Goal: Entertainment & Leisure: Consume media (video, audio)

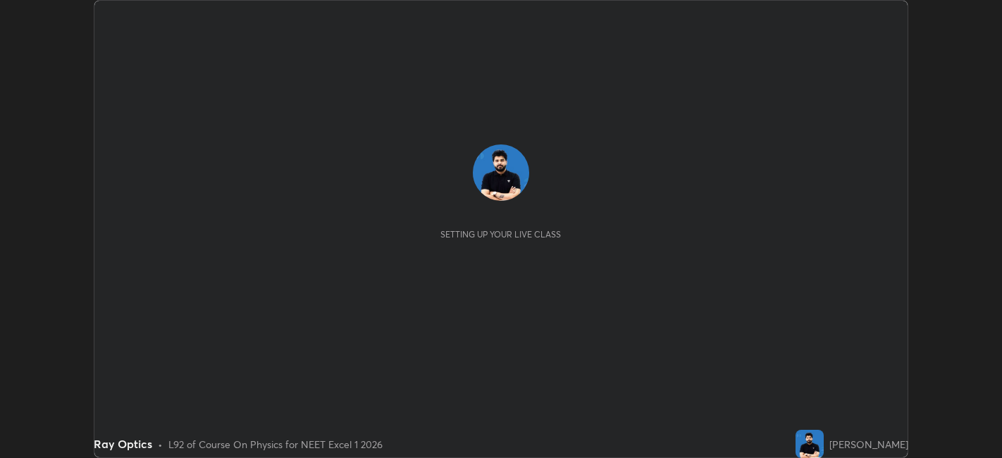
scroll to position [458, 1002]
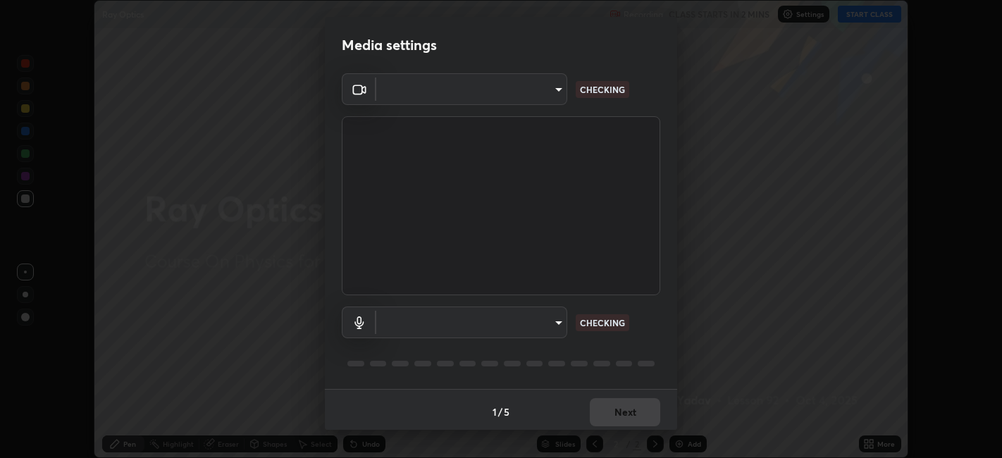
type input "6b7c260327291536b638f6e473b3b57a19bc2ef6066faf66dc0815e3d2555b14"
click at [493, 324] on body "Erase all Ray Optics Recording CLASS STARTS IN 2 MINS Settings START CLASS Sett…" at bounding box center [501, 229] width 1002 height 458
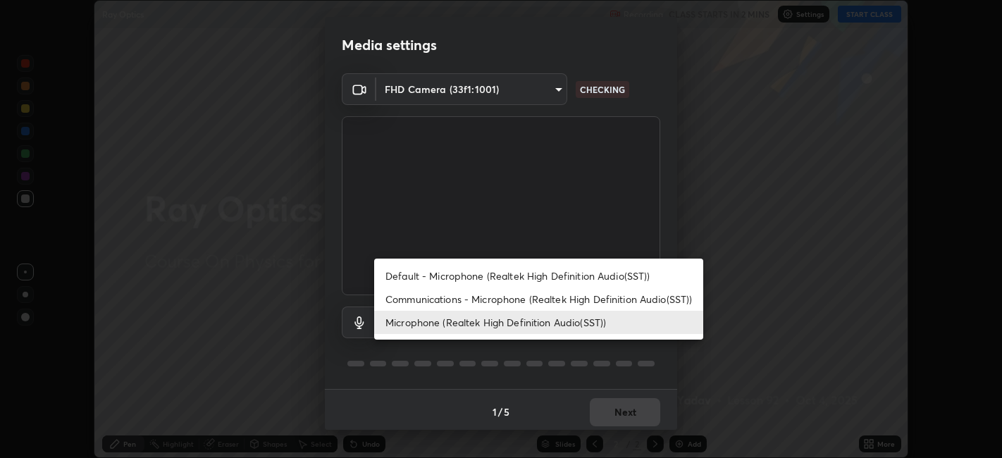
click at [453, 302] on li "Communications - Microphone (Realtek High Definition Audio(SST))" at bounding box center [538, 299] width 329 height 23
type input "communications"
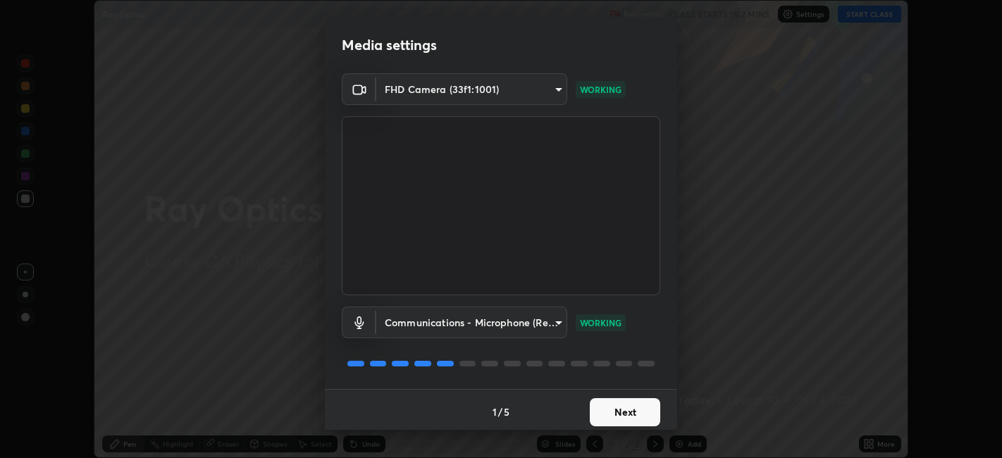
click at [627, 398] on button "Next" at bounding box center [625, 412] width 70 height 28
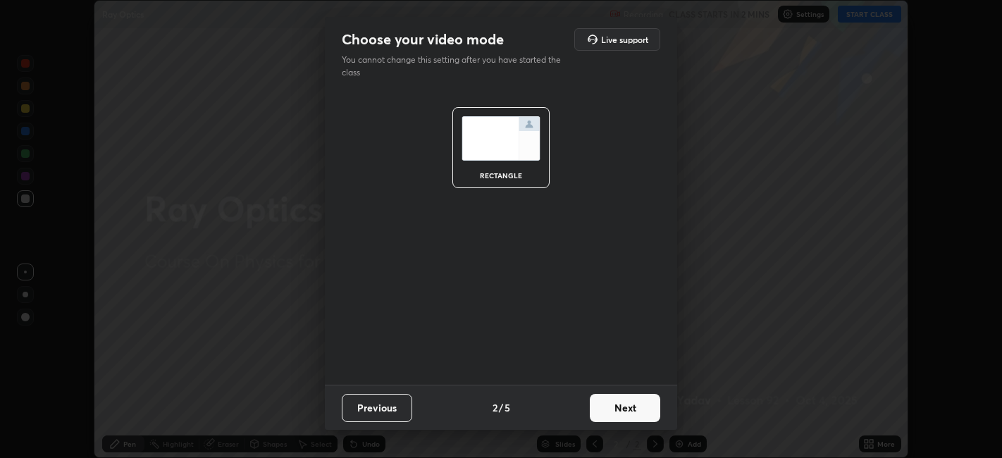
click at [636, 408] on button "Next" at bounding box center [625, 408] width 70 height 28
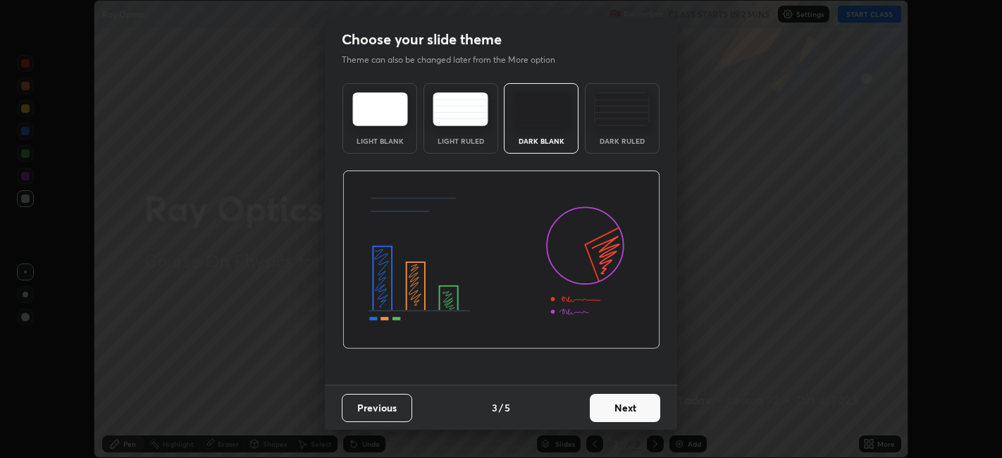
click at [644, 405] on button "Next" at bounding box center [625, 408] width 70 height 28
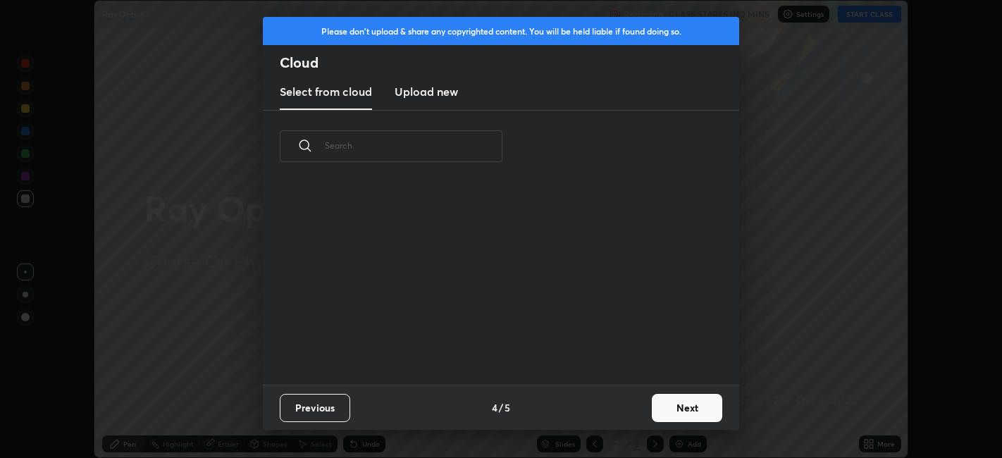
click at [657, 405] on button "Next" at bounding box center [687, 408] width 70 height 28
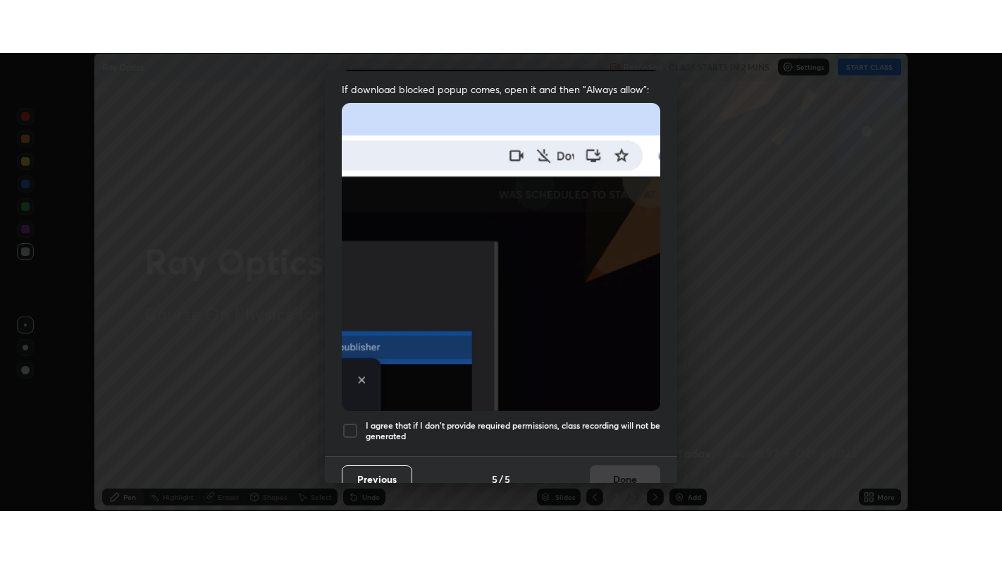
scroll to position [291, 0]
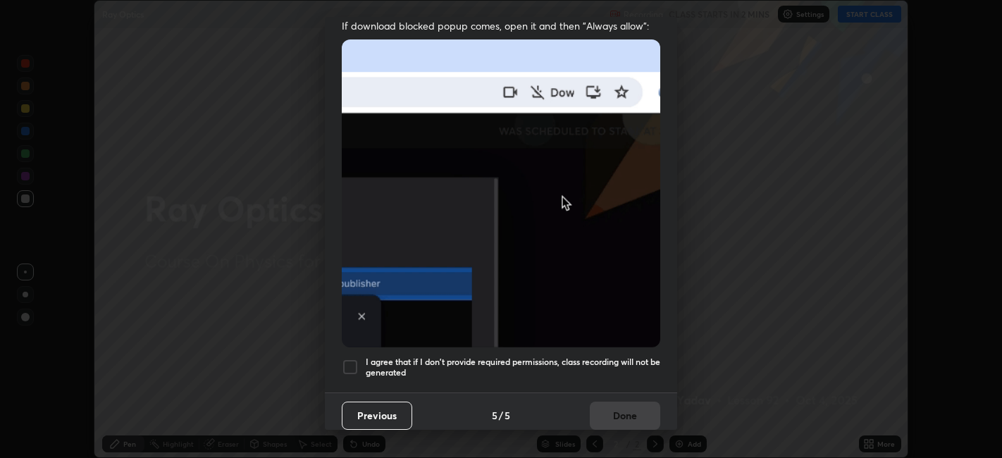
click at [346, 359] on div at bounding box center [350, 367] width 17 height 17
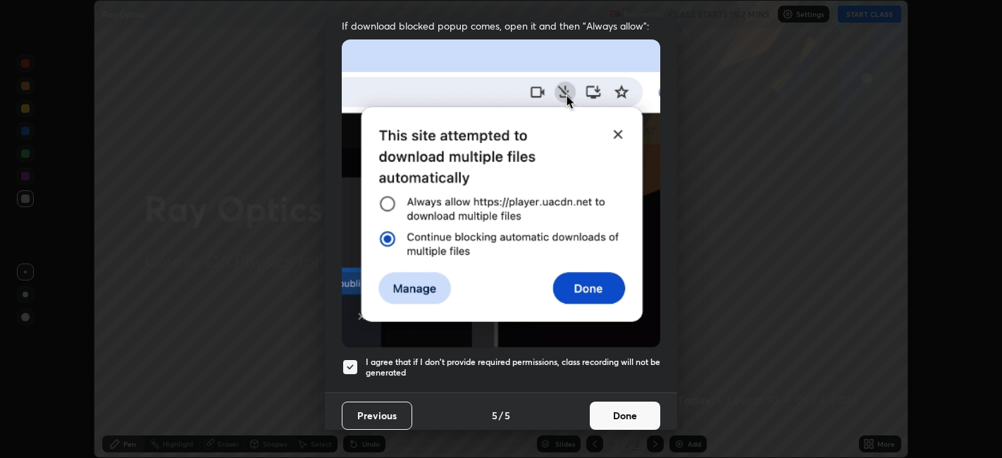
click at [617, 402] on button "Done" at bounding box center [625, 416] width 70 height 28
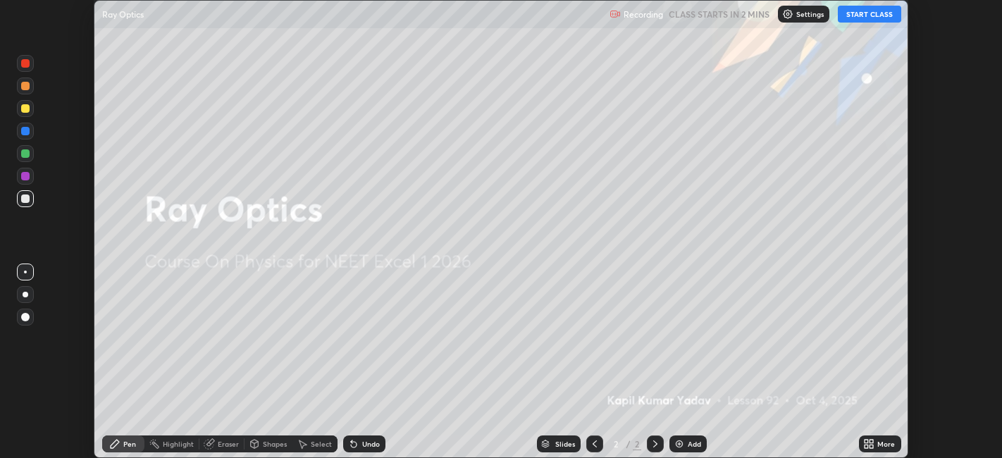
click at [859, 14] on button "START CLASS" at bounding box center [869, 14] width 63 height 17
click at [877, 443] on div "More" at bounding box center [880, 444] width 42 height 17
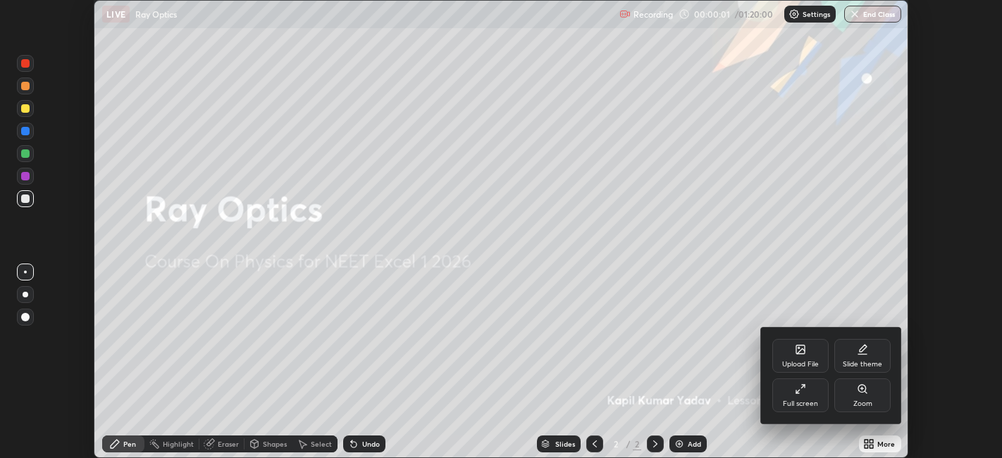
click at [819, 391] on div "Full screen" at bounding box center [801, 396] width 56 height 34
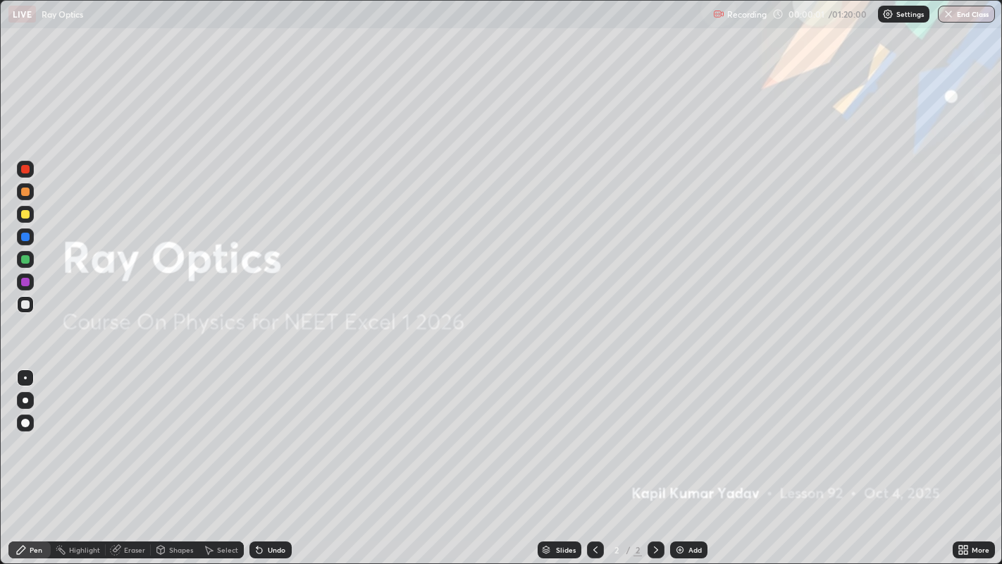
scroll to position [564, 1002]
click at [684, 457] on img at bounding box center [680, 549] width 11 height 11
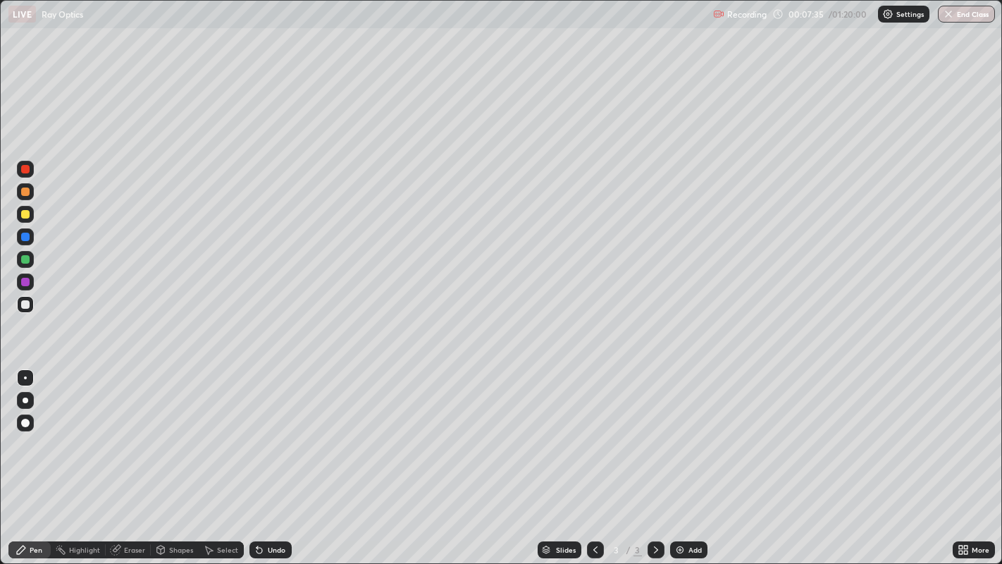
click at [682, 457] on img at bounding box center [680, 549] width 11 height 11
click at [595, 457] on icon at bounding box center [595, 549] width 11 height 11
click at [654, 457] on icon at bounding box center [656, 549] width 11 height 11
click at [692, 457] on div "Add" at bounding box center [695, 549] width 13 height 7
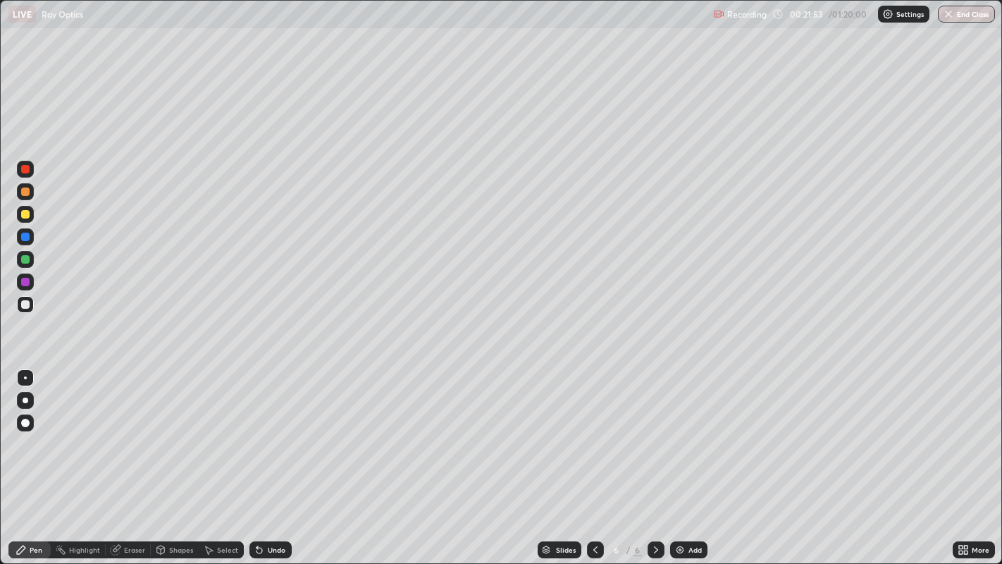
click at [691, 457] on div "Add" at bounding box center [695, 549] width 13 height 7
click at [683, 457] on img at bounding box center [680, 549] width 11 height 11
click at [686, 457] on div "Add" at bounding box center [688, 549] width 37 height 17
click at [699, 457] on div "Add" at bounding box center [695, 549] width 13 height 7
click at [681, 457] on img at bounding box center [680, 549] width 11 height 11
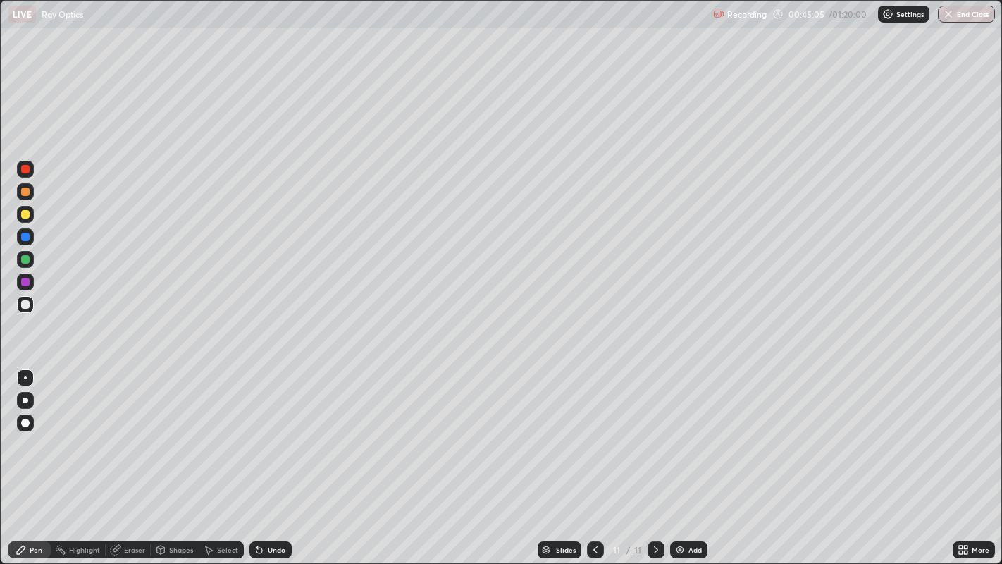
click at [25, 215] on div at bounding box center [25, 214] width 8 height 8
click at [694, 457] on div "Add" at bounding box center [695, 549] width 13 height 7
click at [27, 281] on div at bounding box center [25, 282] width 8 height 8
click at [27, 190] on div at bounding box center [25, 191] width 8 height 8
click at [689, 457] on div "Add" at bounding box center [688, 549] width 37 height 17
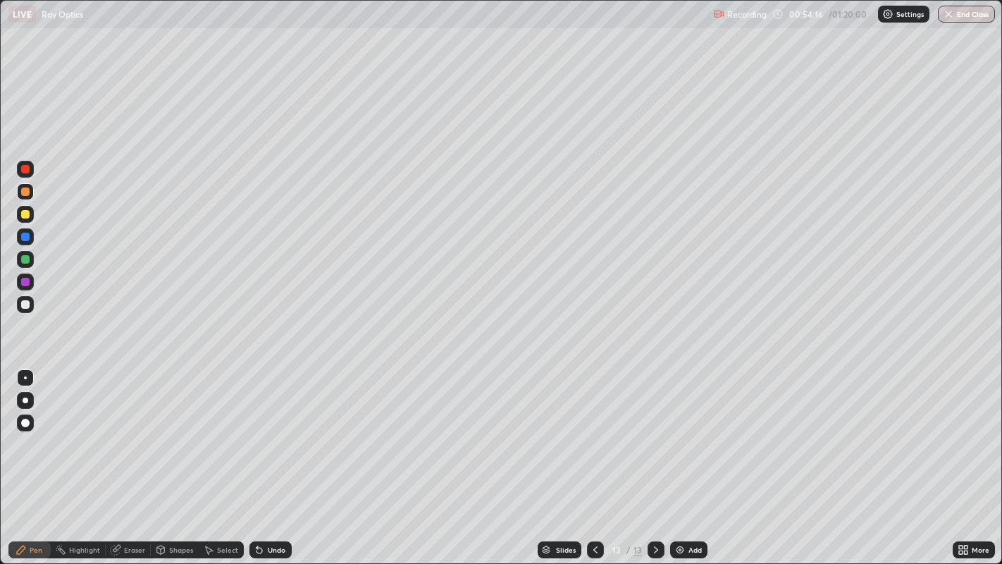
click at [26, 306] on div at bounding box center [25, 304] width 8 height 8
click at [685, 457] on div "Add" at bounding box center [688, 549] width 37 height 17
click at [27, 259] on div at bounding box center [25, 259] width 8 height 8
click at [27, 304] on div at bounding box center [25, 304] width 8 height 8
click at [677, 457] on img at bounding box center [680, 549] width 11 height 11
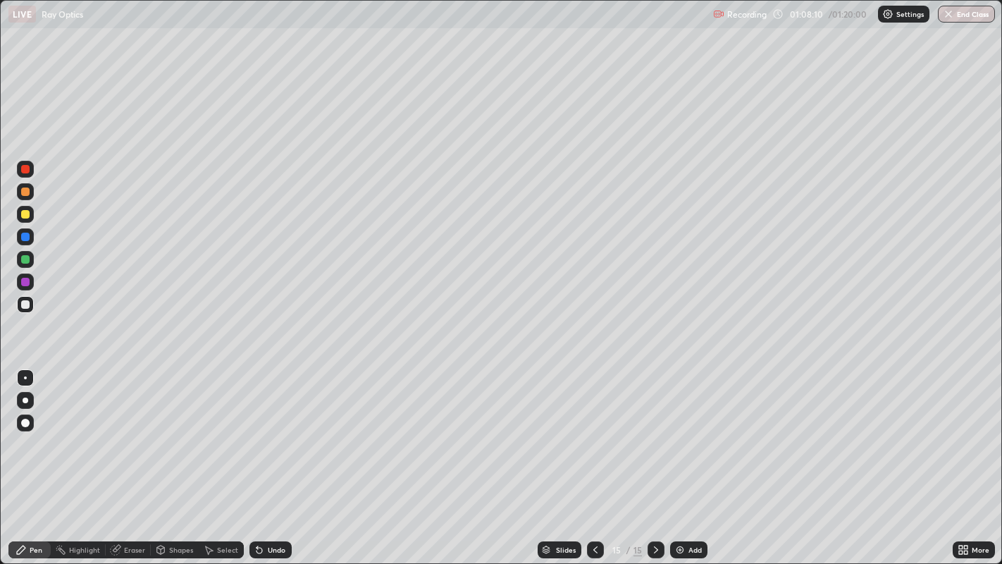
click at [680, 457] on img at bounding box center [680, 549] width 11 height 11
click at [25, 190] on div at bounding box center [25, 191] width 8 height 8
click at [33, 309] on div at bounding box center [25, 304] width 17 height 23
click at [24, 305] on div at bounding box center [25, 304] width 8 height 8
click at [30, 303] on div at bounding box center [25, 304] width 17 height 17
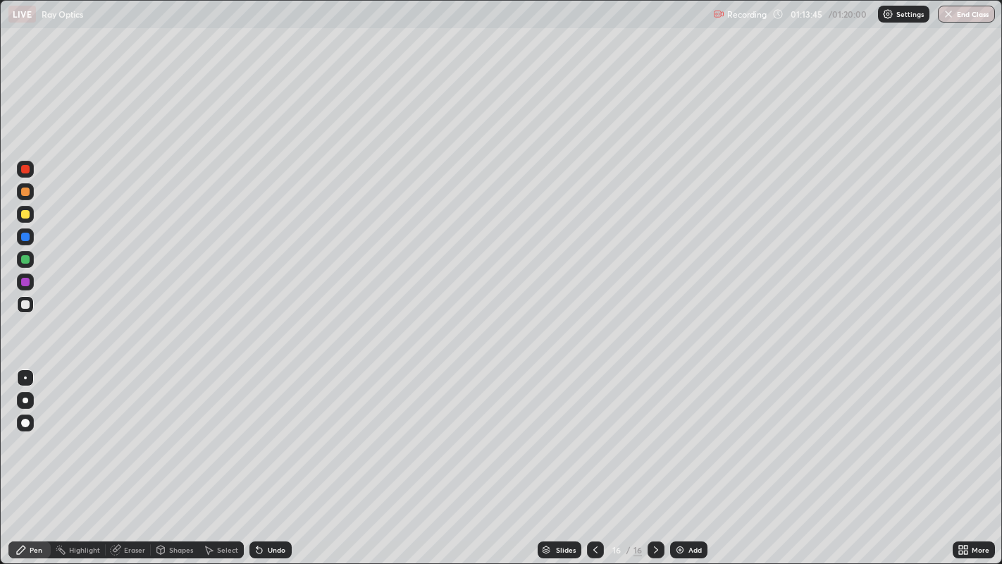
click at [677, 457] on div "Add" at bounding box center [688, 549] width 37 height 17
click at [273, 457] on div "Undo" at bounding box center [277, 549] width 18 height 7
click at [679, 457] on img at bounding box center [680, 549] width 11 height 11
click at [601, 457] on div at bounding box center [595, 549] width 17 height 17
click at [653, 457] on icon at bounding box center [656, 549] width 11 height 11
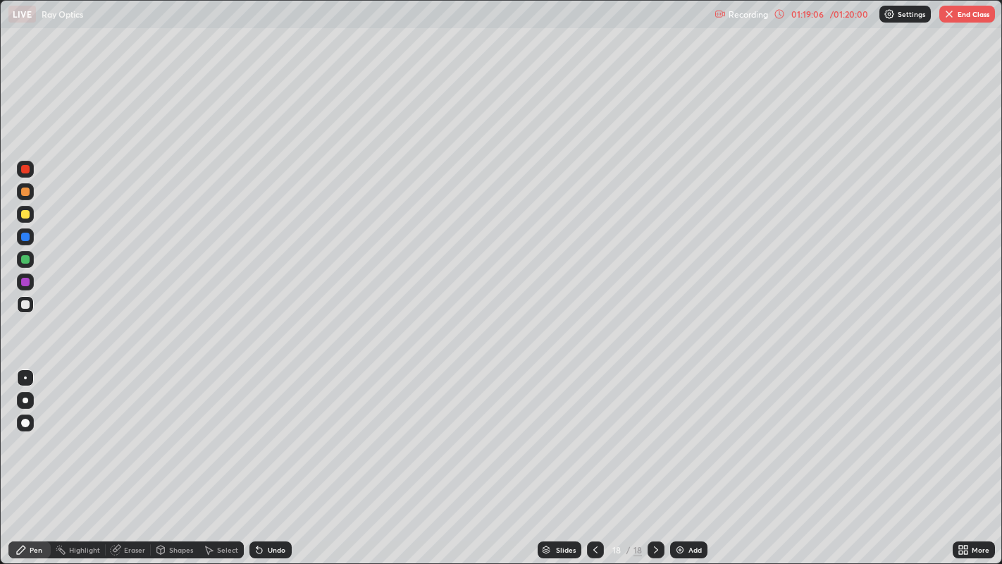
click at [274, 457] on div "Undo" at bounding box center [277, 549] width 18 height 7
click at [271, 457] on div "Undo" at bounding box center [277, 549] width 18 height 7
click at [268, 457] on div "Undo" at bounding box center [271, 549] width 42 height 17
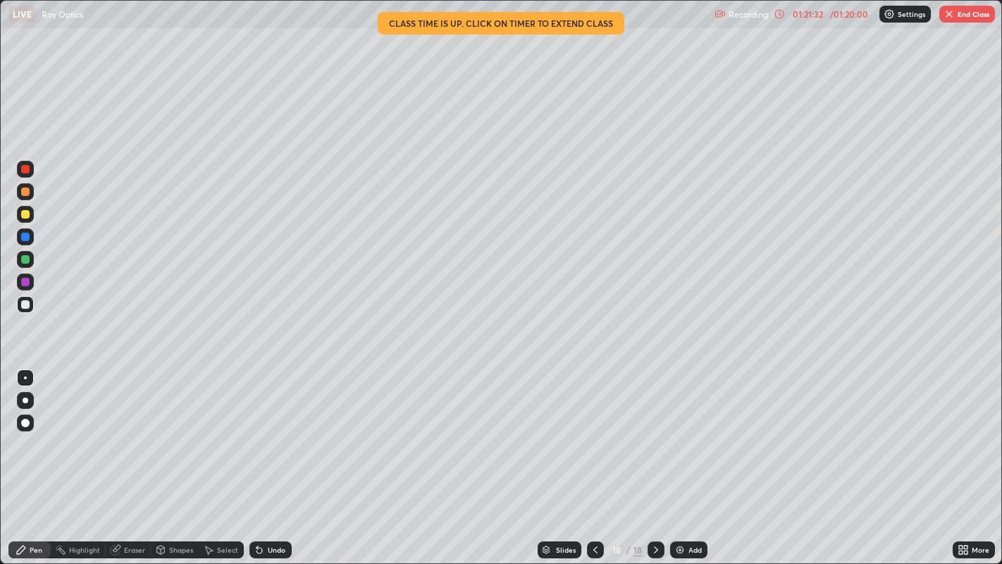
click at [687, 457] on div "Add" at bounding box center [688, 549] width 37 height 17
click at [954, 12] on img "button" at bounding box center [949, 13] width 11 height 11
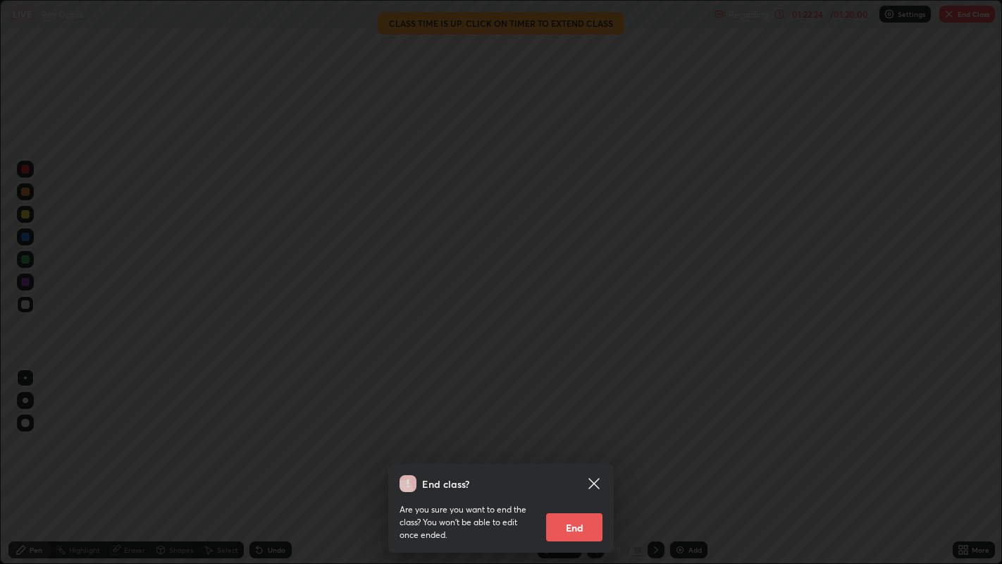
click at [592, 457] on button "End" at bounding box center [574, 527] width 56 height 28
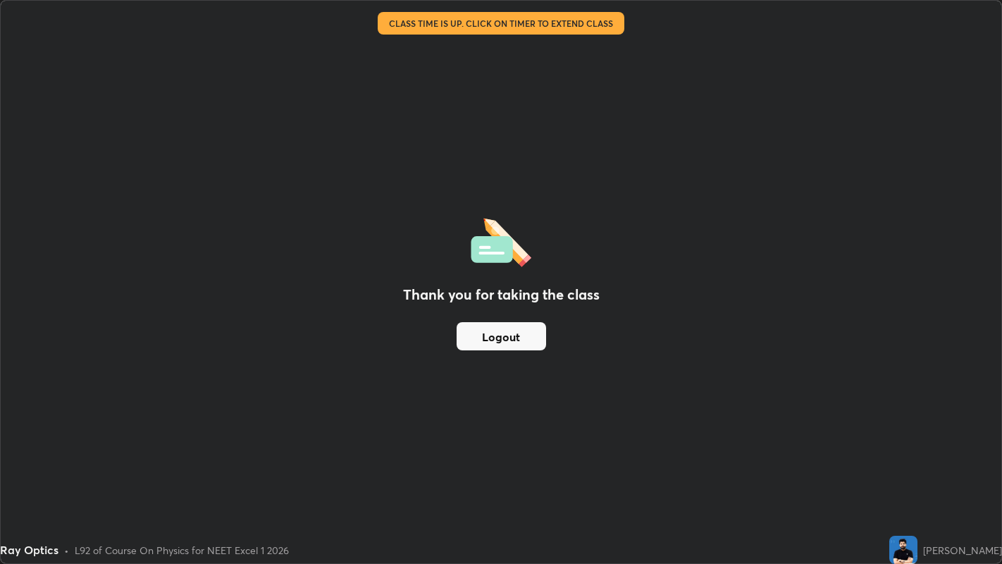
click at [524, 336] on button "Logout" at bounding box center [502, 336] width 90 height 28
click at [521, 334] on button "Logout" at bounding box center [502, 336] width 90 height 28
